Goal: Task Accomplishment & Management: Manage account settings

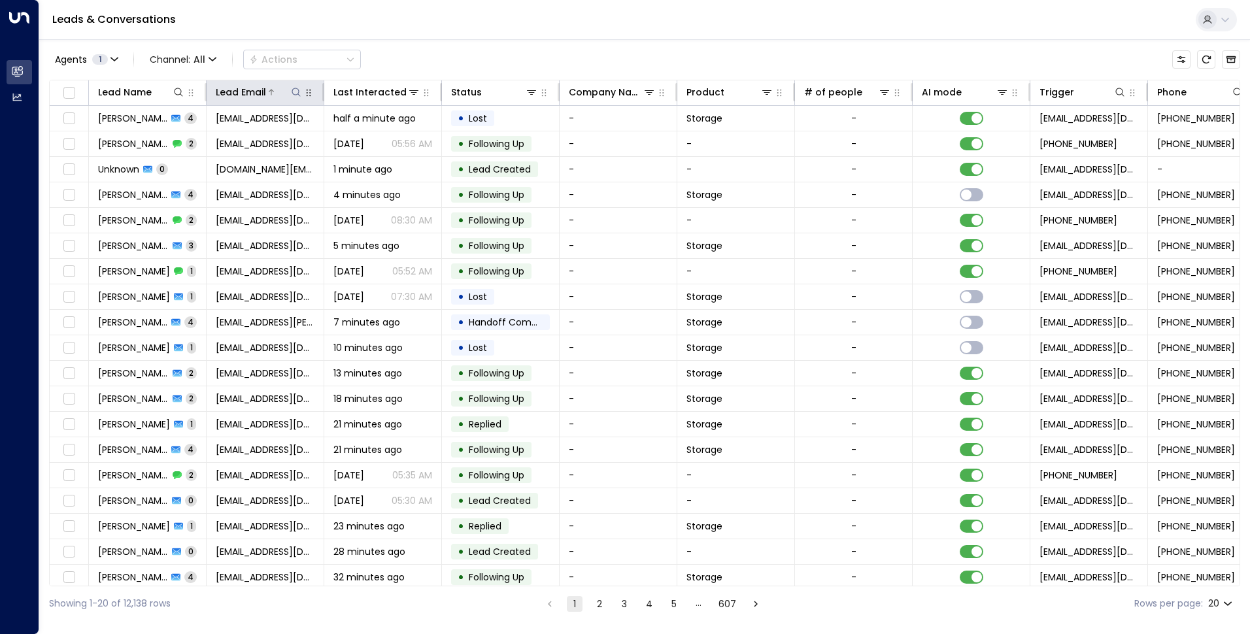
click at [295, 95] on icon at bounding box center [296, 92] width 10 height 10
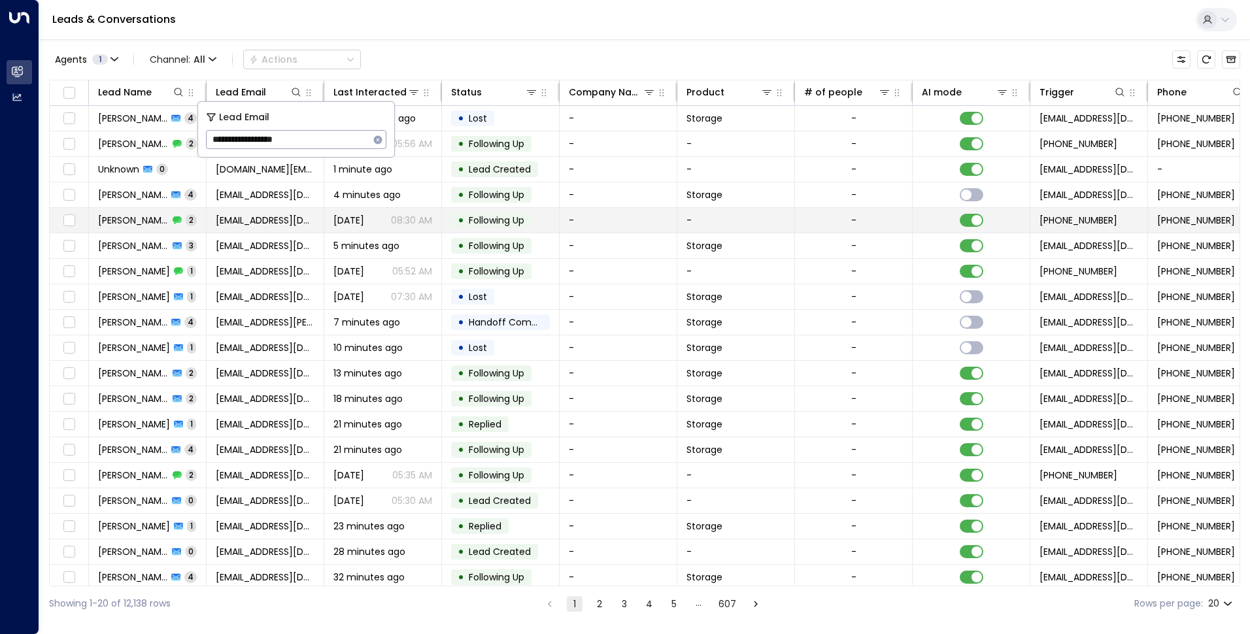
type input "**********"
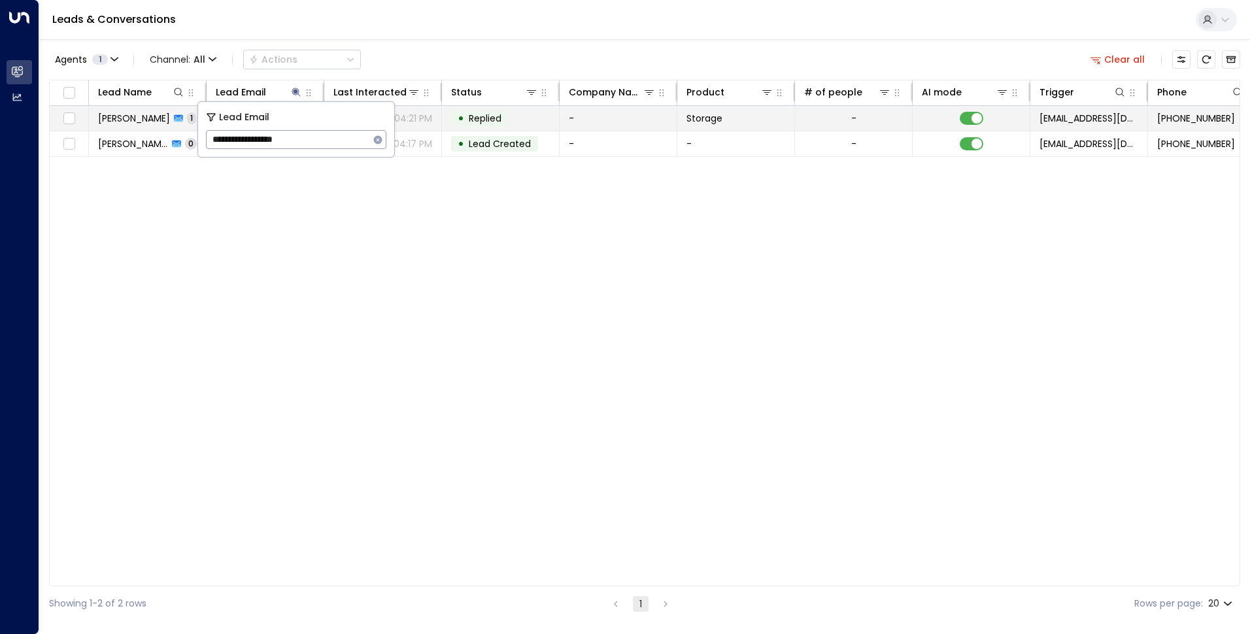
click at [957, 115] on td at bounding box center [972, 118] width 118 height 25
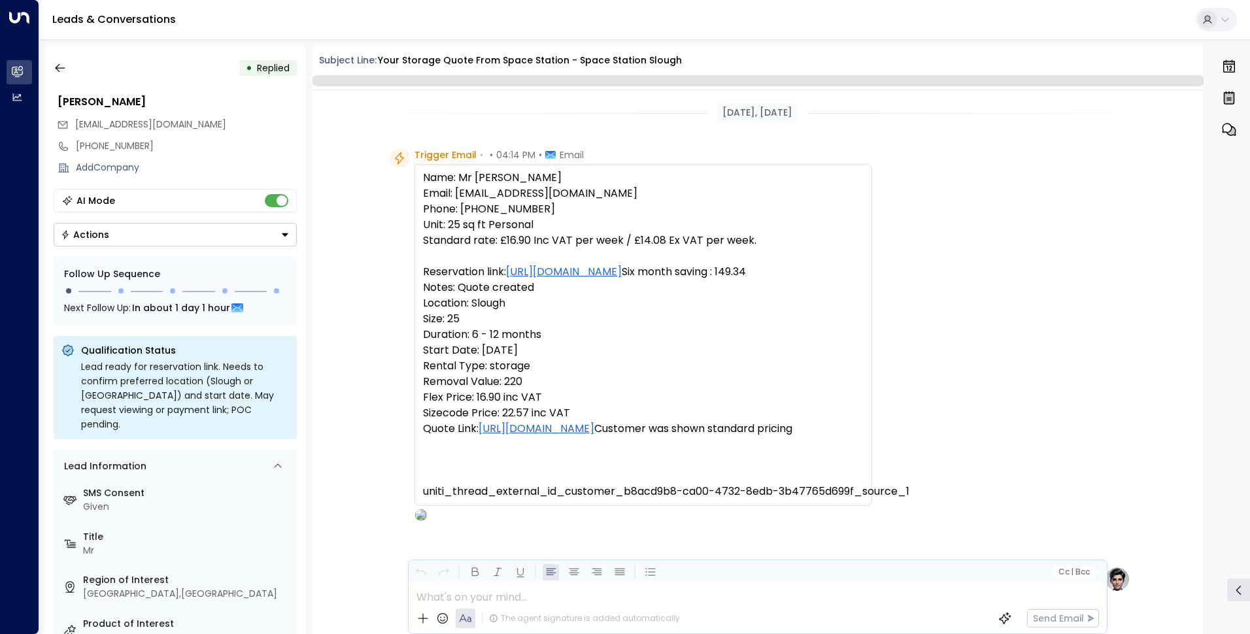
scroll to position [463, 0]
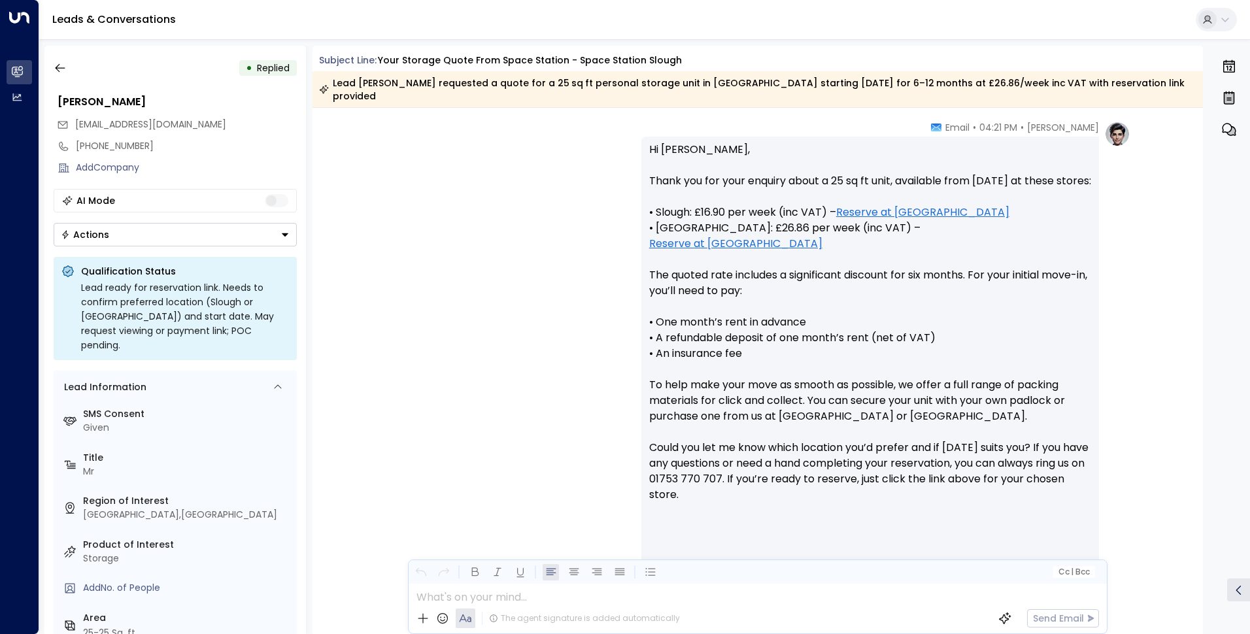
click at [246, 242] on button "Actions" at bounding box center [175, 235] width 243 height 24
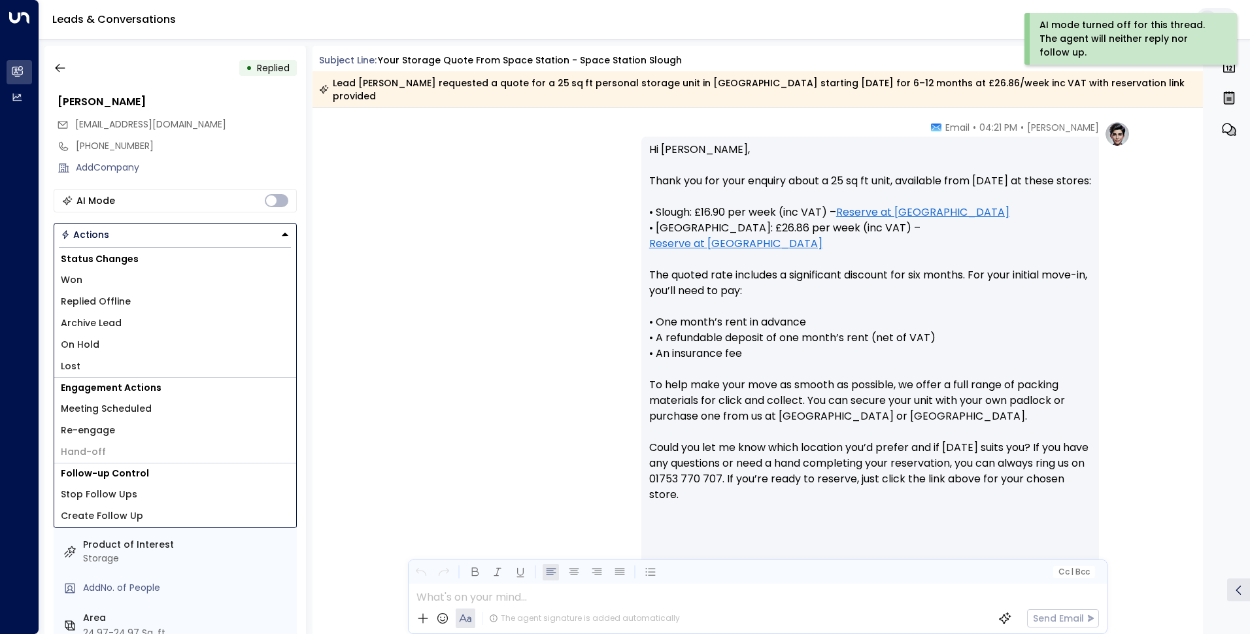
click at [88, 373] on li "Lost" at bounding box center [175, 367] width 242 height 22
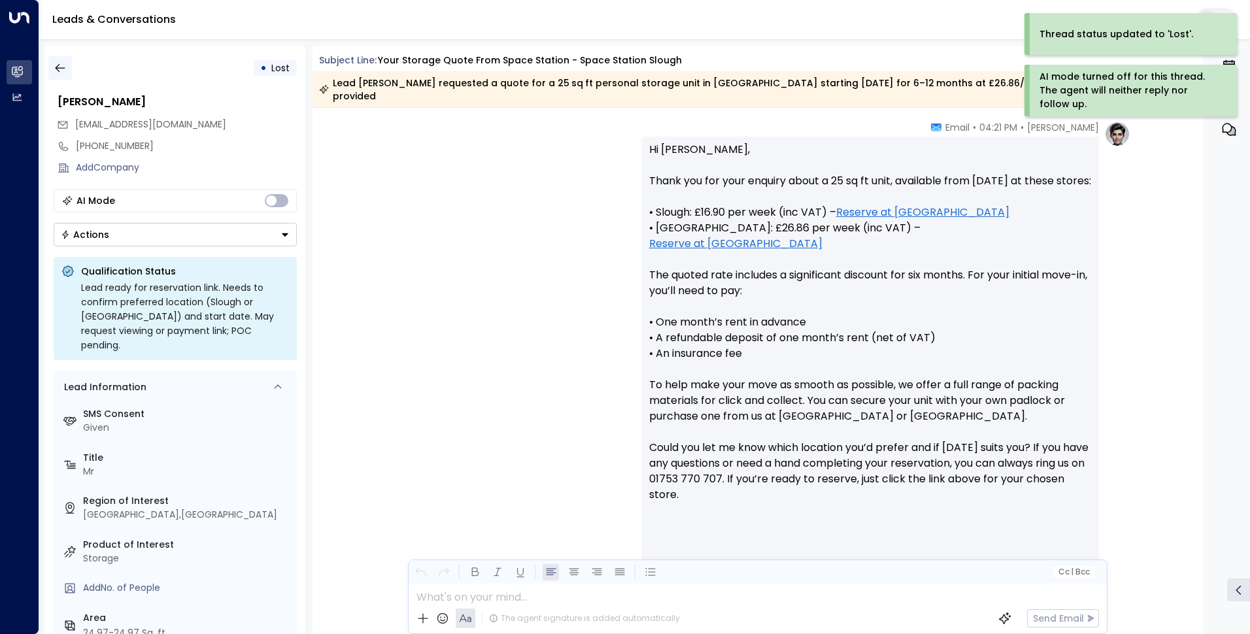
click at [63, 67] on icon "button" at bounding box center [60, 67] width 13 height 13
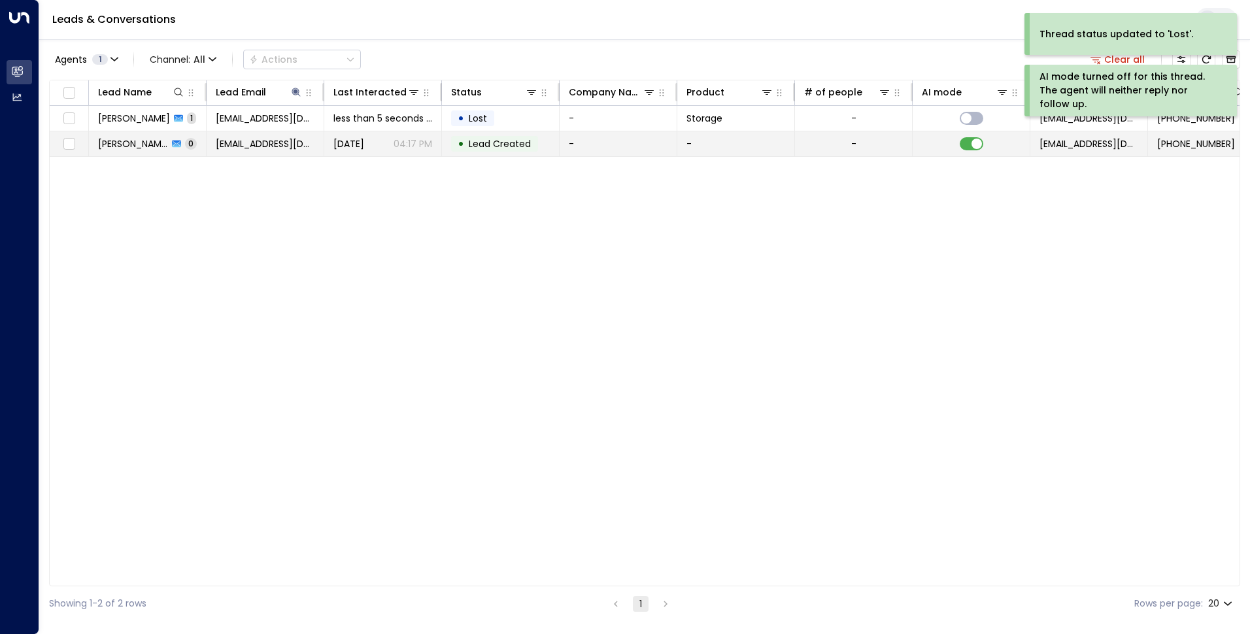
click at [719, 142] on td "-" at bounding box center [736, 143] width 118 height 25
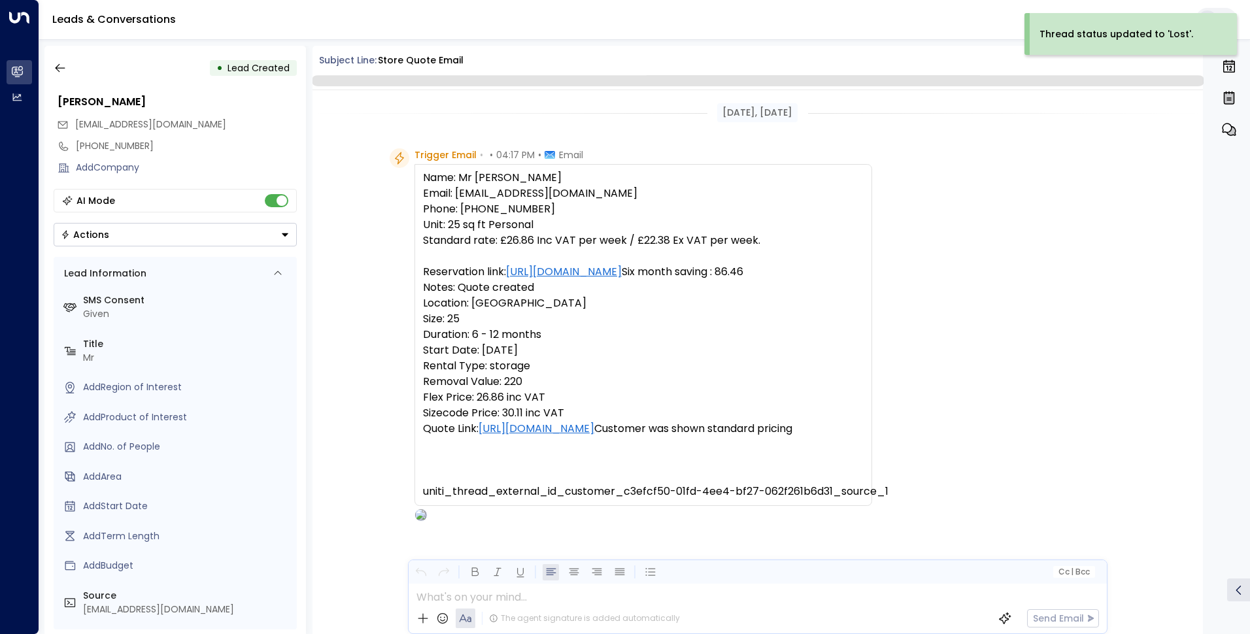
scroll to position [50, 0]
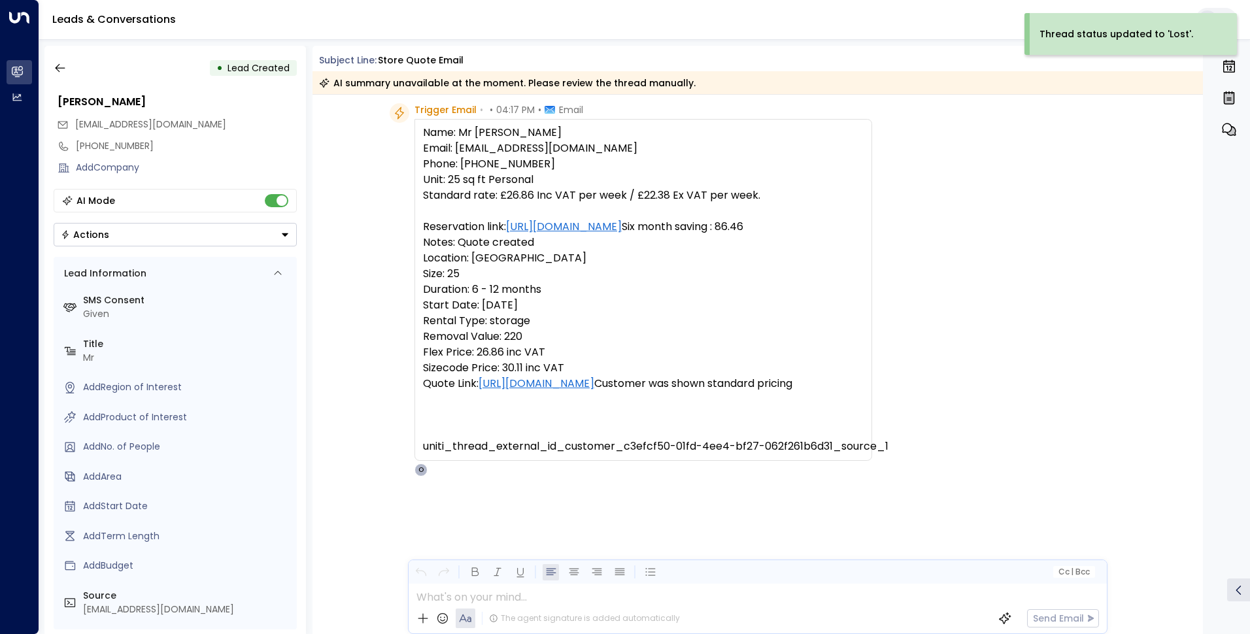
click at [113, 235] on button "Actions" at bounding box center [175, 235] width 243 height 24
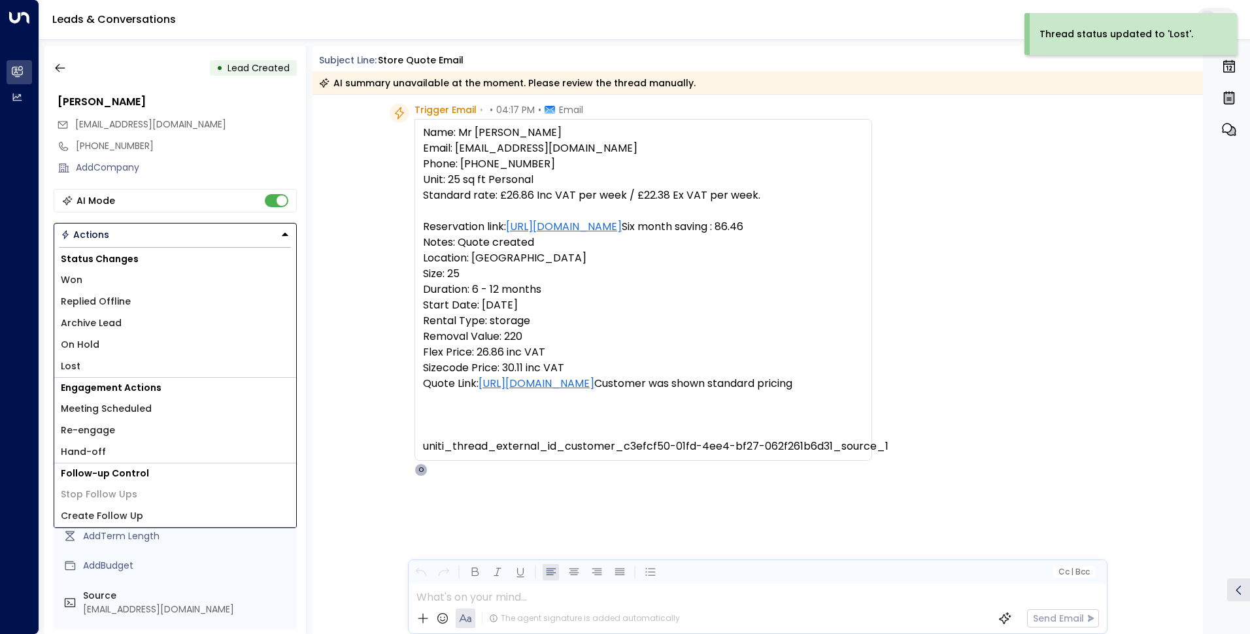
click at [76, 365] on span "Lost" at bounding box center [71, 367] width 20 height 14
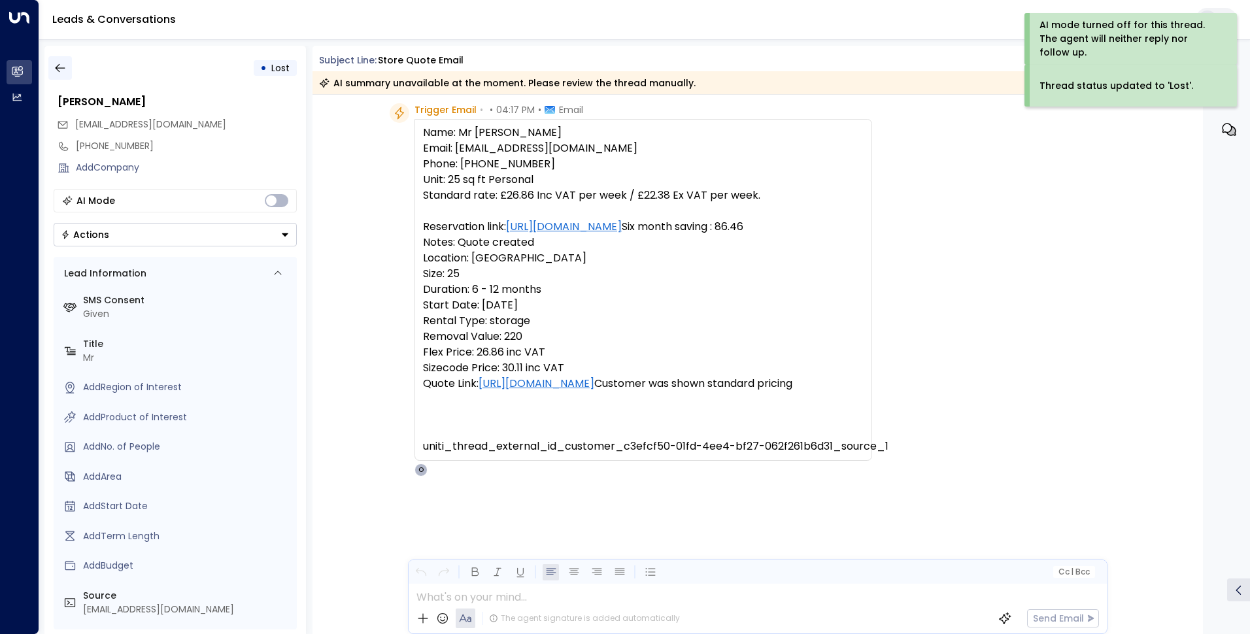
click at [55, 66] on icon "button" at bounding box center [60, 67] width 13 height 13
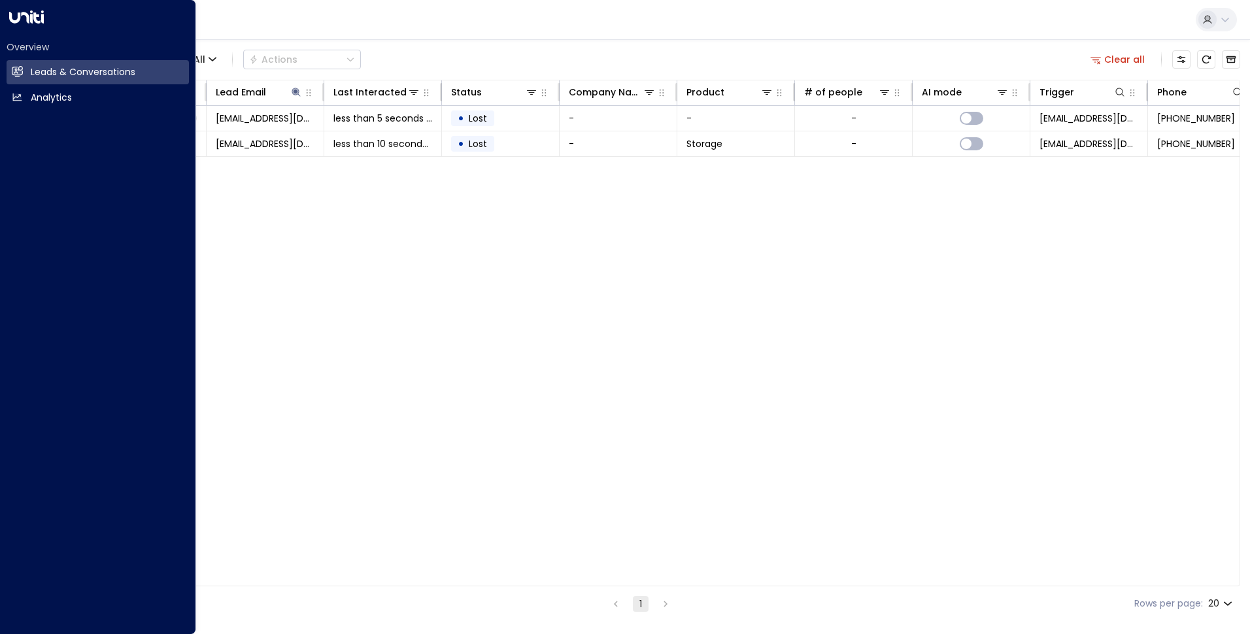
click at [21, 12] on icon at bounding box center [26, 16] width 35 height 13
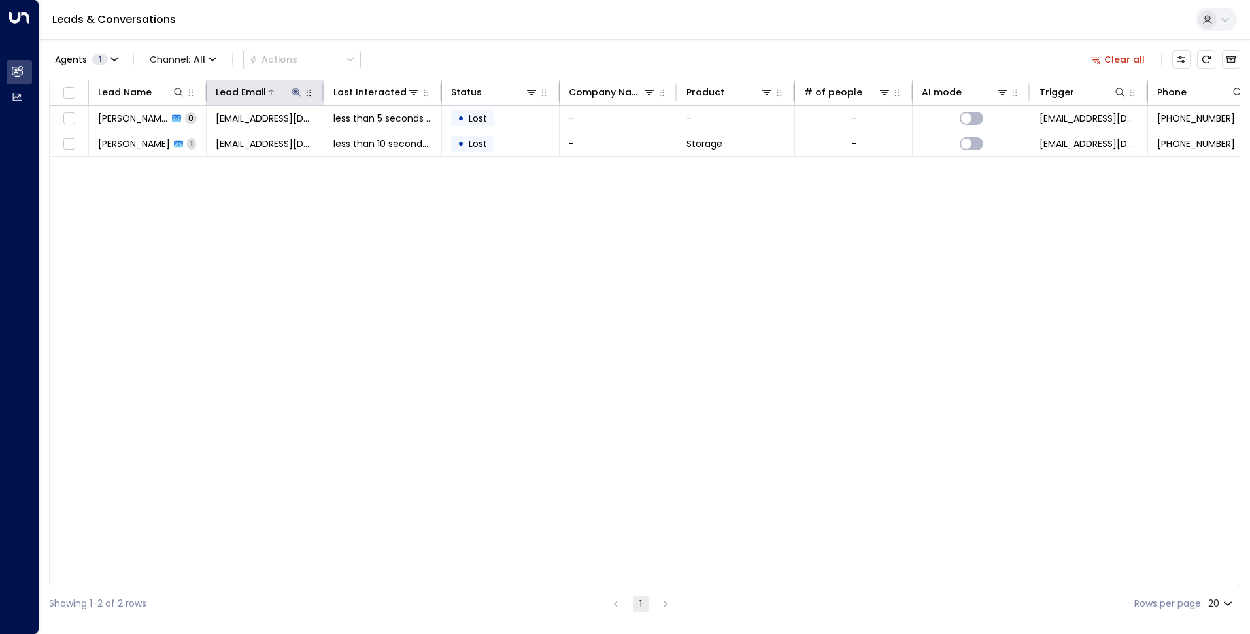
click at [293, 92] on icon at bounding box center [296, 92] width 10 height 10
click at [380, 143] on icon "button" at bounding box center [378, 139] width 8 height 8
